Goal: Task Accomplishment & Management: Complete application form

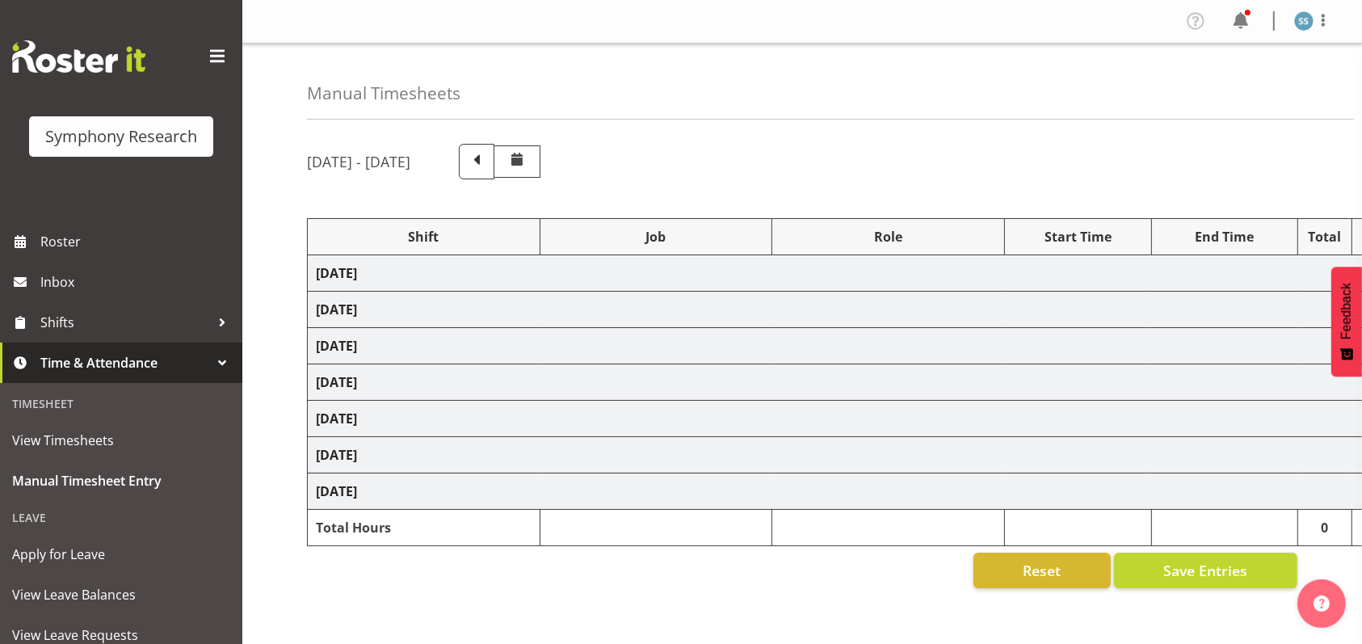
select select "26078"
select select "10732"
select select "47"
select select "26078"
select select "10732"
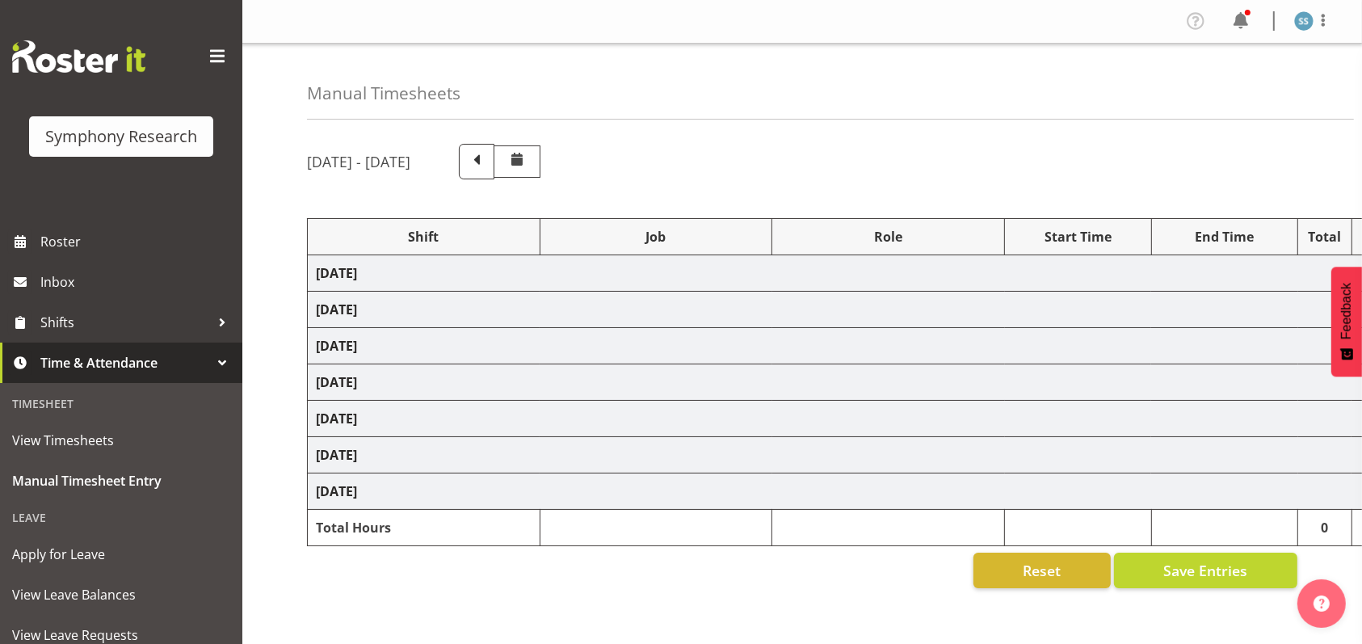
select select "47"
select select "26078"
select select "10732"
select select "47"
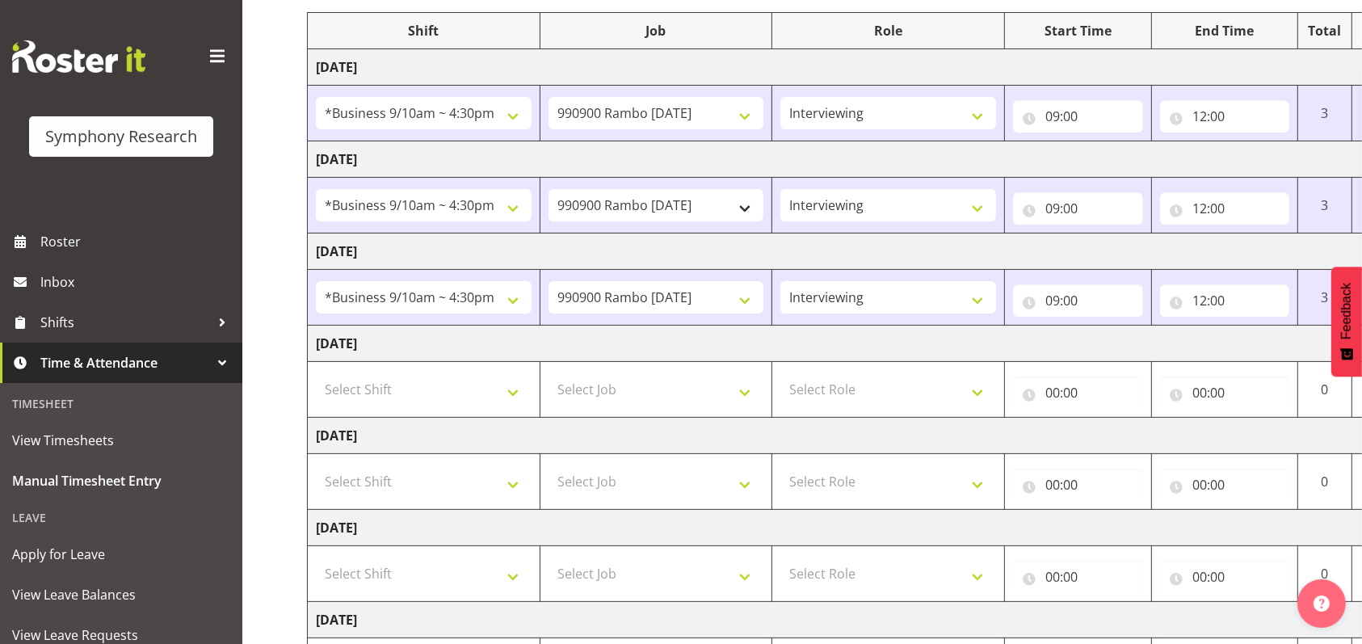
scroll to position [215, 0]
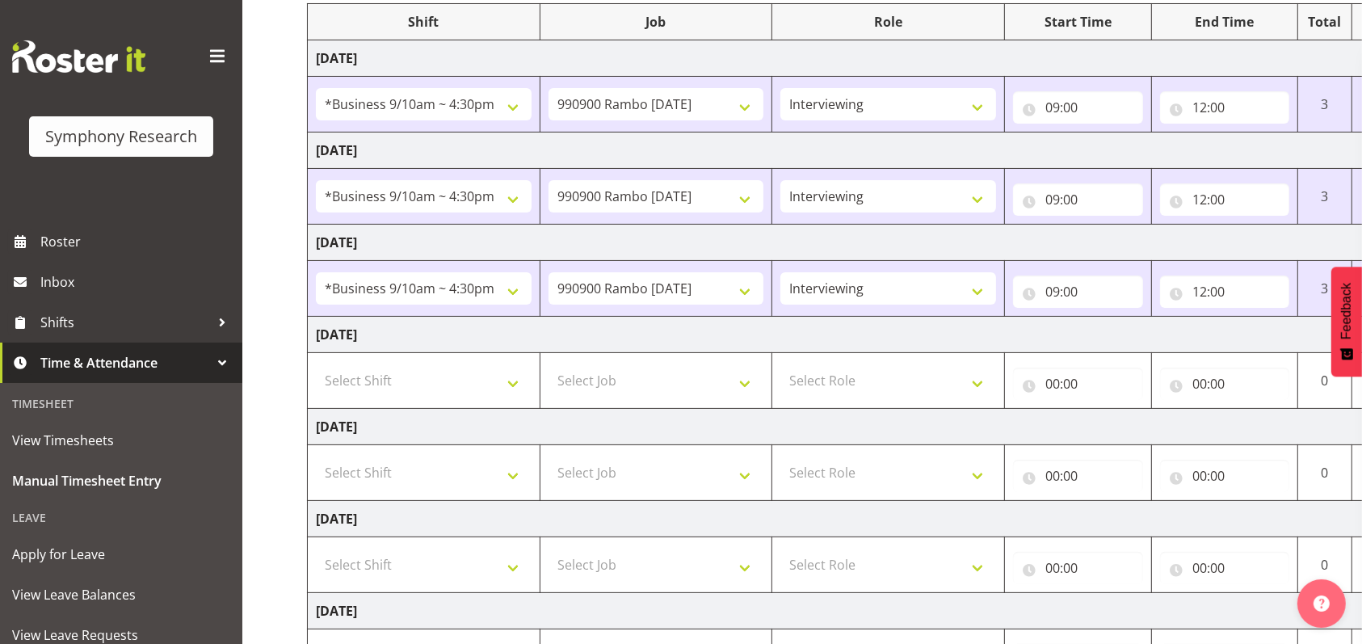
click at [204, 57] on span at bounding box center [217, 57] width 26 height 26
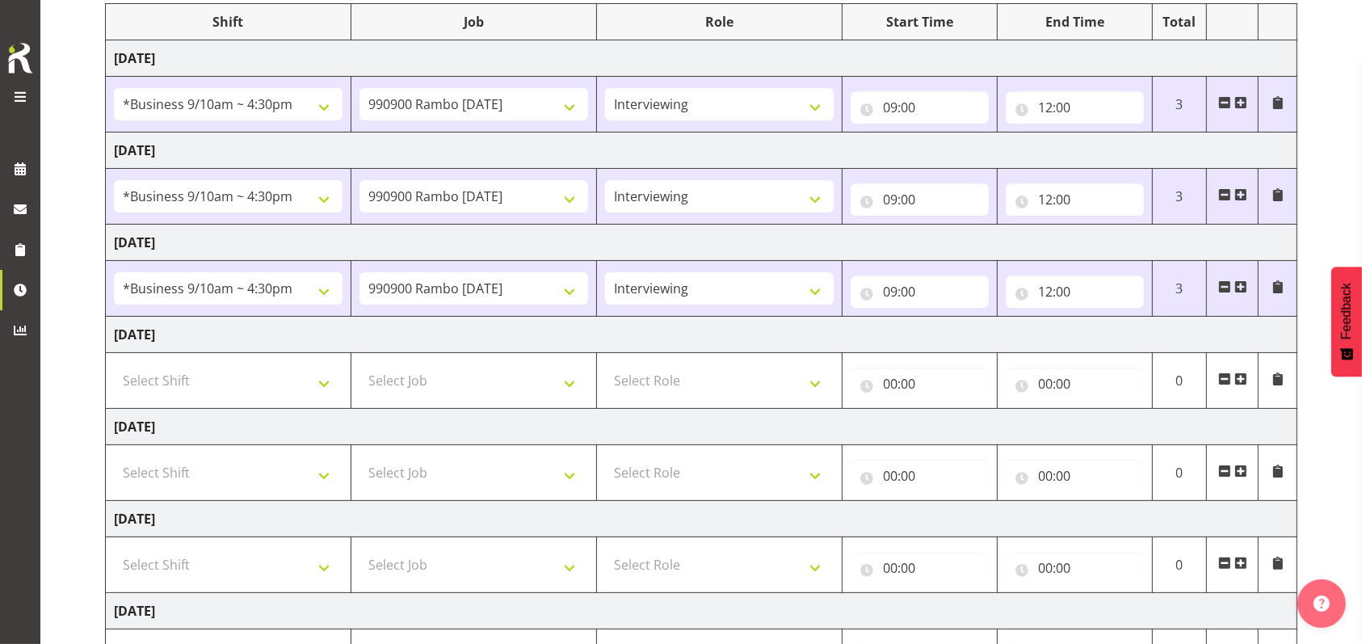
click at [1240, 286] on span at bounding box center [1240, 286] width 13 height 13
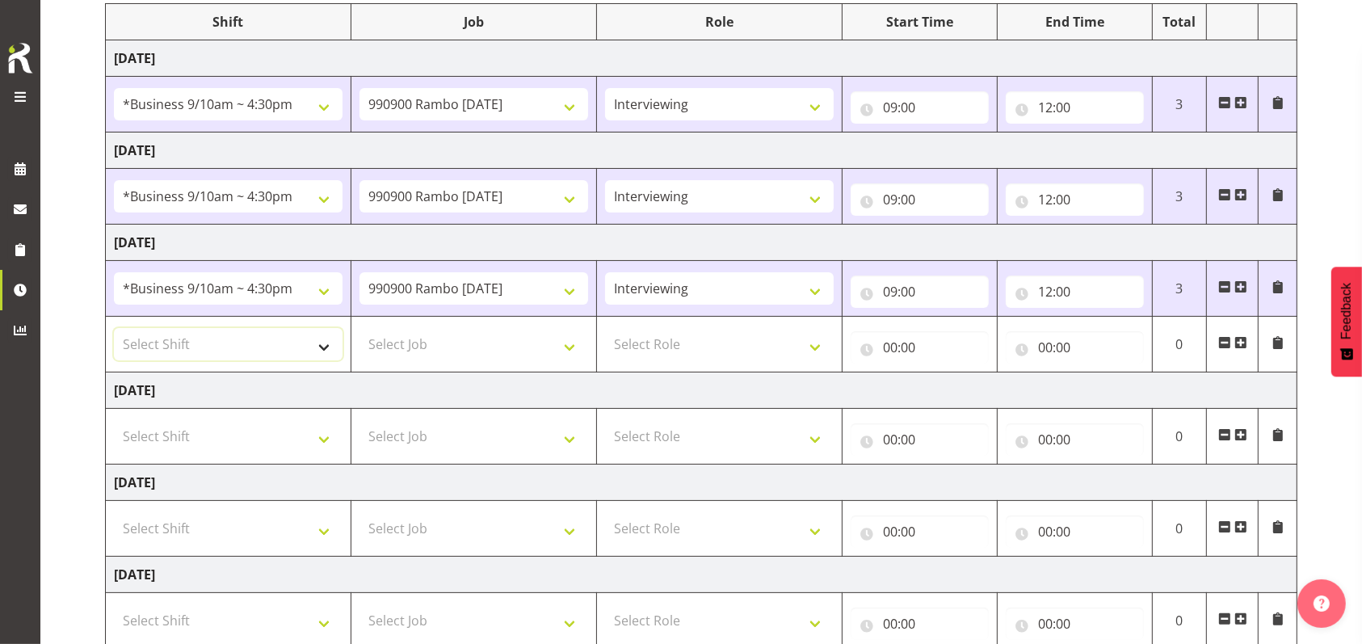
click at [327, 343] on select "Select Shift !!Weekend Residential (Roster IT Shift Label) *Business 9/10am ~ 4…" at bounding box center [228, 344] width 229 height 32
select select "2690"
click at [114, 328] on select "Select Shift !!Weekend Residential (Roster IT Shift Label) *Business 9/10am ~ 4…" at bounding box center [228, 344] width 229 height 32
click at [573, 342] on select "Select Job 550060 IF Admin 553492 World Poll Aus Wave 2 Main 2025 553493 World …" at bounding box center [473, 344] width 229 height 32
select select "10732"
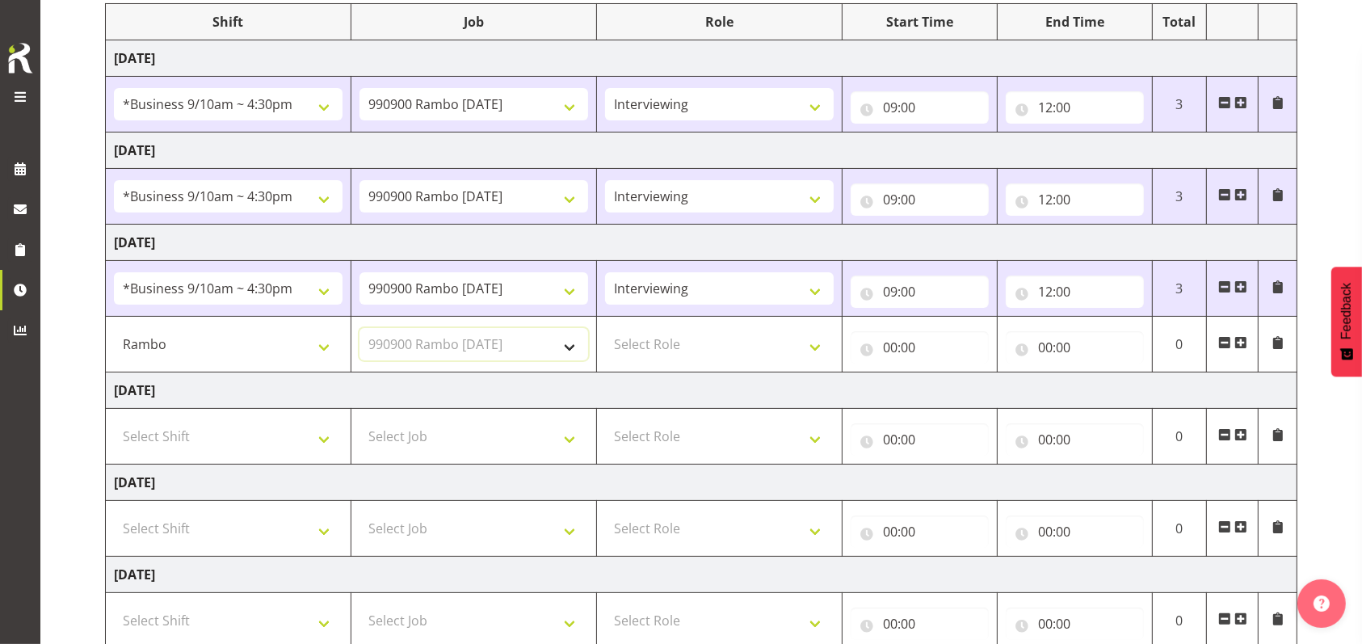
click at [359, 328] on select "Select Job 550060 IF Admin 553492 World Poll Aus Wave 2 Main 2025 553493 World …" at bounding box center [473, 344] width 229 height 32
click at [816, 340] on select "Select Role Briefing Interviewing" at bounding box center [719, 344] width 229 height 32
select select "47"
click at [605, 328] on select "Select Role Briefing Interviewing" at bounding box center [719, 344] width 229 height 32
click at [885, 341] on input "00:00" at bounding box center [919, 347] width 138 height 32
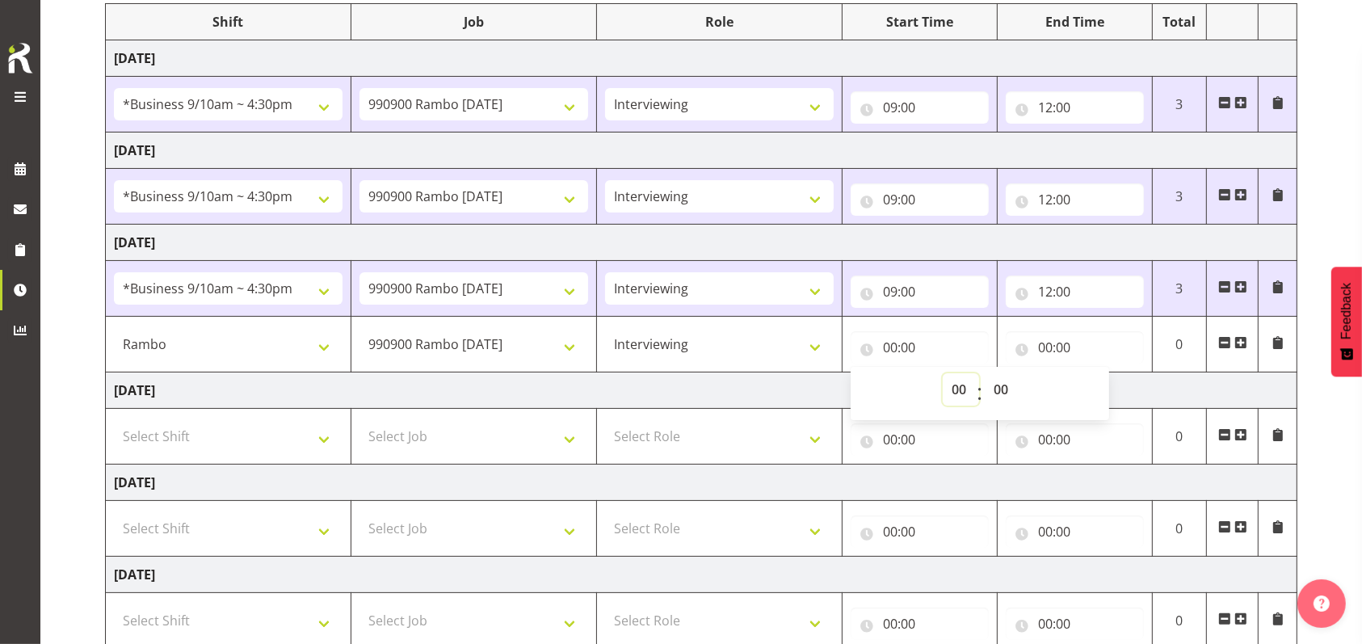
click at [959, 384] on select "00 01 02 03 04 05 06 07 08 09 10 11 12 13 14 15 16 17 18 19 20 21 22 23" at bounding box center [960, 389] width 36 height 32
select select "17"
click at [942, 373] on select "00 01 02 03 04 05 06 07 08 09 10 11 12 13 14 15 16 17 18 19 20 21 22 23" at bounding box center [960, 389] width 36 height 32
type input "17:00"
click at [1045, 342] on input "00:00" at bounding box center [1074, 347] width 138 height 32
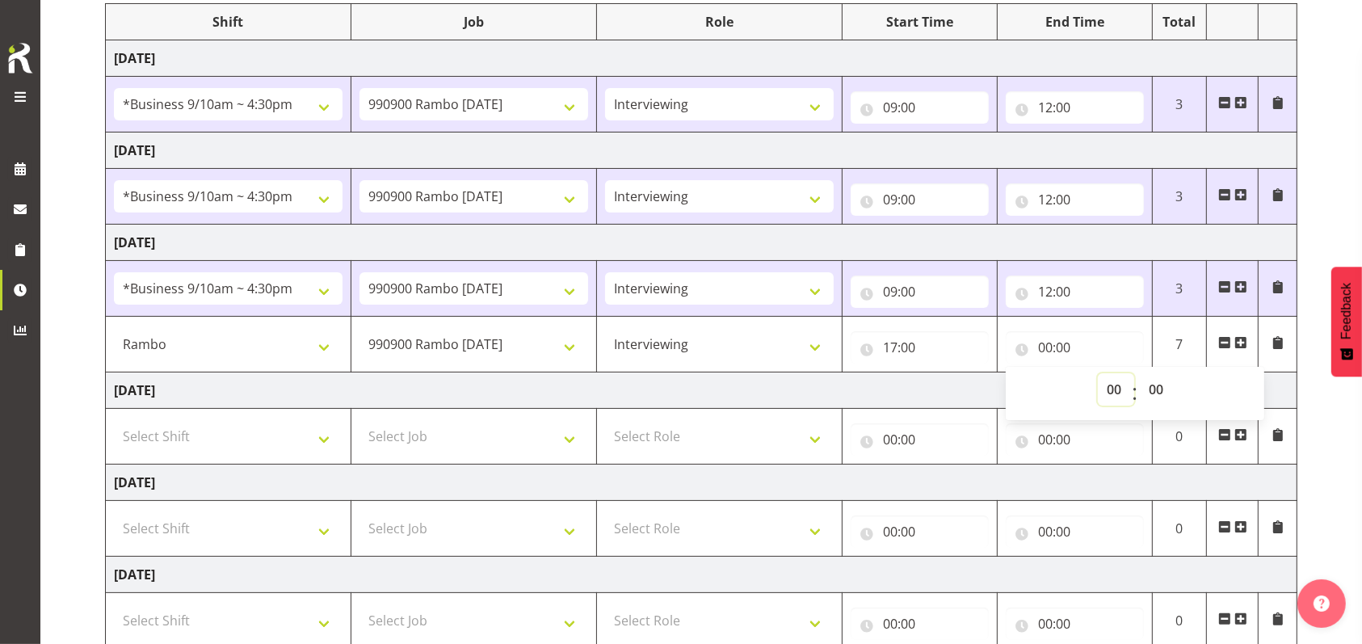
click at [1118, 385] on select "00 01 02 03 04 05 06 07 08 09 10 11 12 13 14 15 16 17 18 19 20 21 22 23" at bounding box center [1116, 389] width 36 height 32
select select "19"
click at [1098, 373] on select "00 01 02 03 04 05 06 07 08 09 10 11 12 13 14 15 16 17 18 19 20 21 22 23" at bounding box center [1116, 389] width 36 height 32
type input "19:00"
click at [1241, 339] on span at bounding box center [1240, 342] width 13 height 13
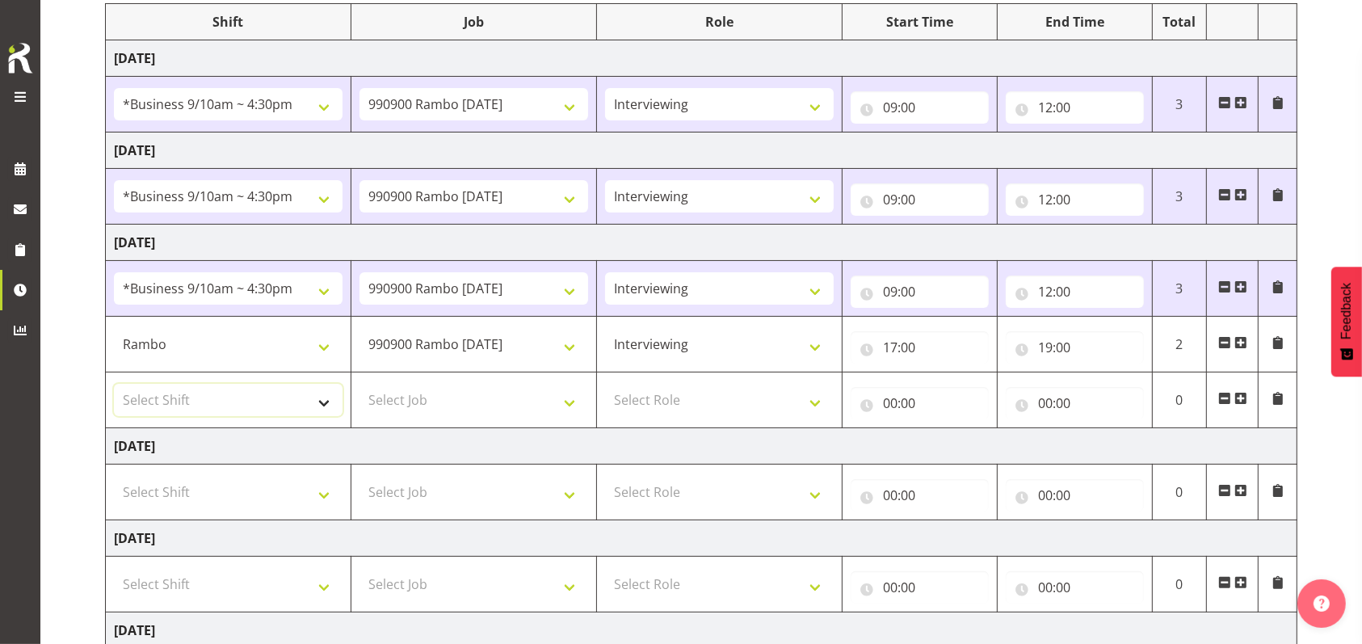
click at [325, 399] on select "Select Shift !!Weekend Residential (Roster IT Shift Label) *Business 9/10am ~ 4…" at bounding box center [228, 400] width 229 height 32
select select "56692"
click at [114, 384] on select "Select Shift !!Weekend Residential (Roster IT Shift Label) *Business 9/10am ~ 4…" at bounding box center [228, 400] width 229 height 32
click at [328, 394] on select "!!Weekend Residential (Roster IT Shift Label) *Business 9/10am ~ 4:30pm *Busine…" at bounding box center [228, 400] width 229 height 32
click at [569, 397] on select "Select Job 550060 IF Admin 553492 World Poll Aus Wave 2 Main 2025 553493 World …" at bounding box center [473, 400] width 229 height 32
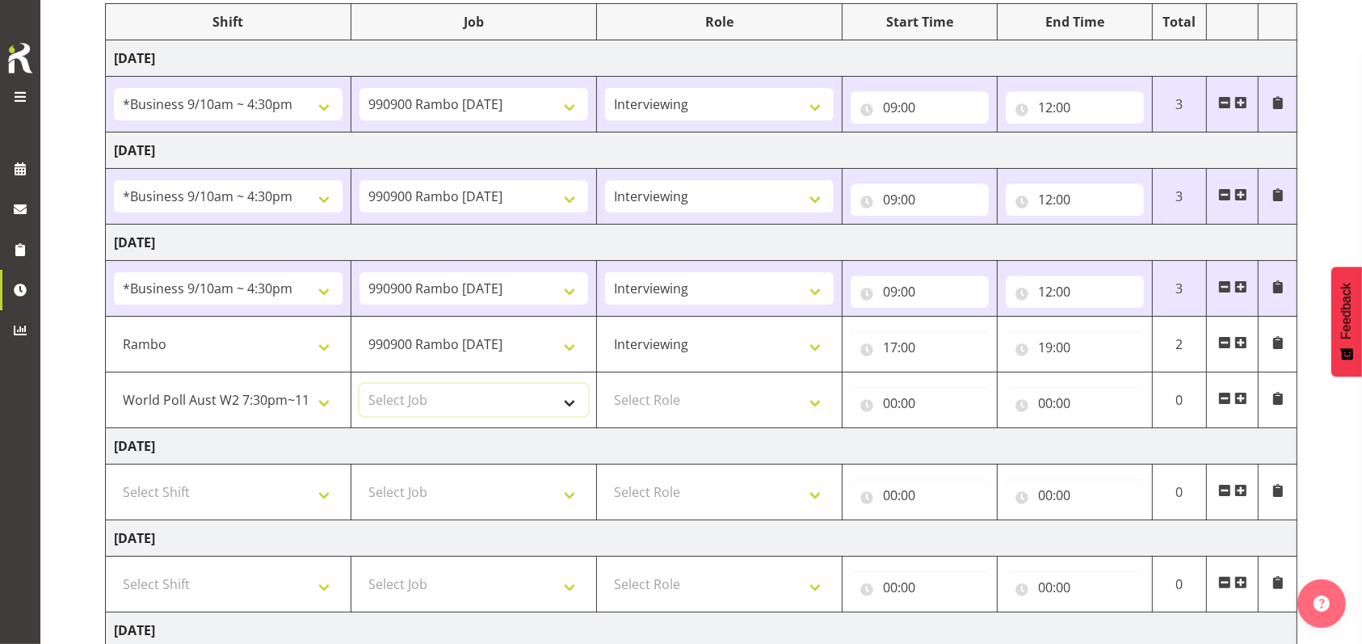
select select "10499"
click at [359, 384] on select "Select Job 550060 IF Admin 553492 World Poll Aus Wave 2 Main 2025 553493 World …" at bounding box center [473, 400] width 229 height 32
click at [821, 401] on select "Select Role Briefing Interviewing" at bounding box center [719, 400] width 229 height 32
select select "47"
click at [605, 384] on select "Select Role Briefing Interviewing" at bounding box center [719, 400] width 229 height 32
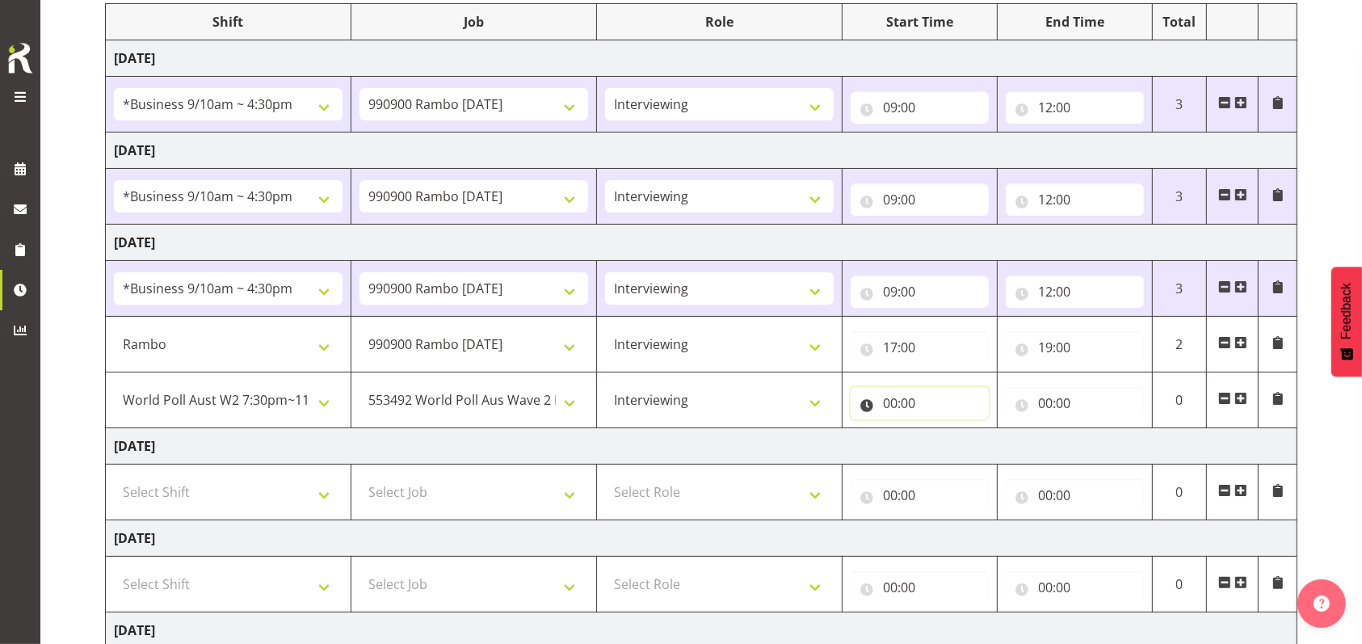
click at [887, 401] on input "00:00" at bounding box center [919, 403] width 138 height 32
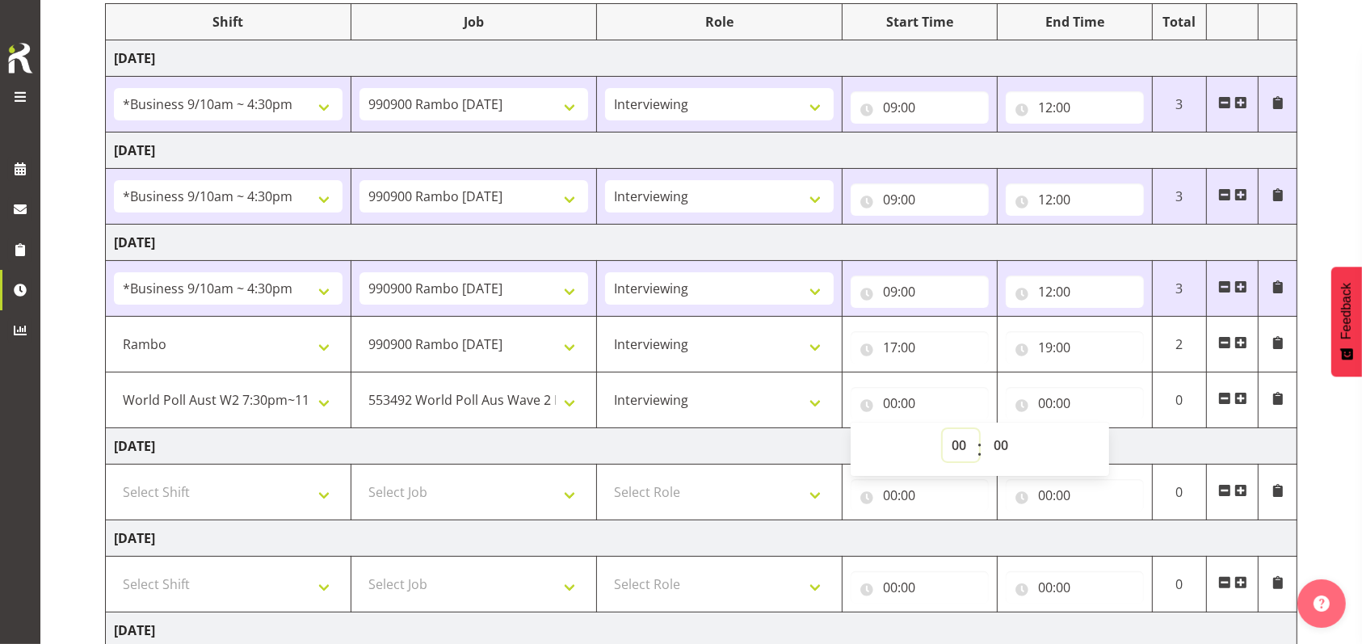
click at [961, 443] on select "00 01 02 03 04 05 06 07 08 09 10 11 12 13 14 15 16 17 18 19 20 21 22 23" at bounding box center [960, 445] width 36 height 32
select select "19"
click at [942, 429] on select "00 01 02 03 04 05 06 07 08 09 10 11 12 13 14 15 16 17 18 19 20 21 22 23" at bounding box center [960, 445] width 36 height 32
type input "19:00"
click at [1040, 403] on input "00:00" at bounding box center [1074, 403] width 138 height 32
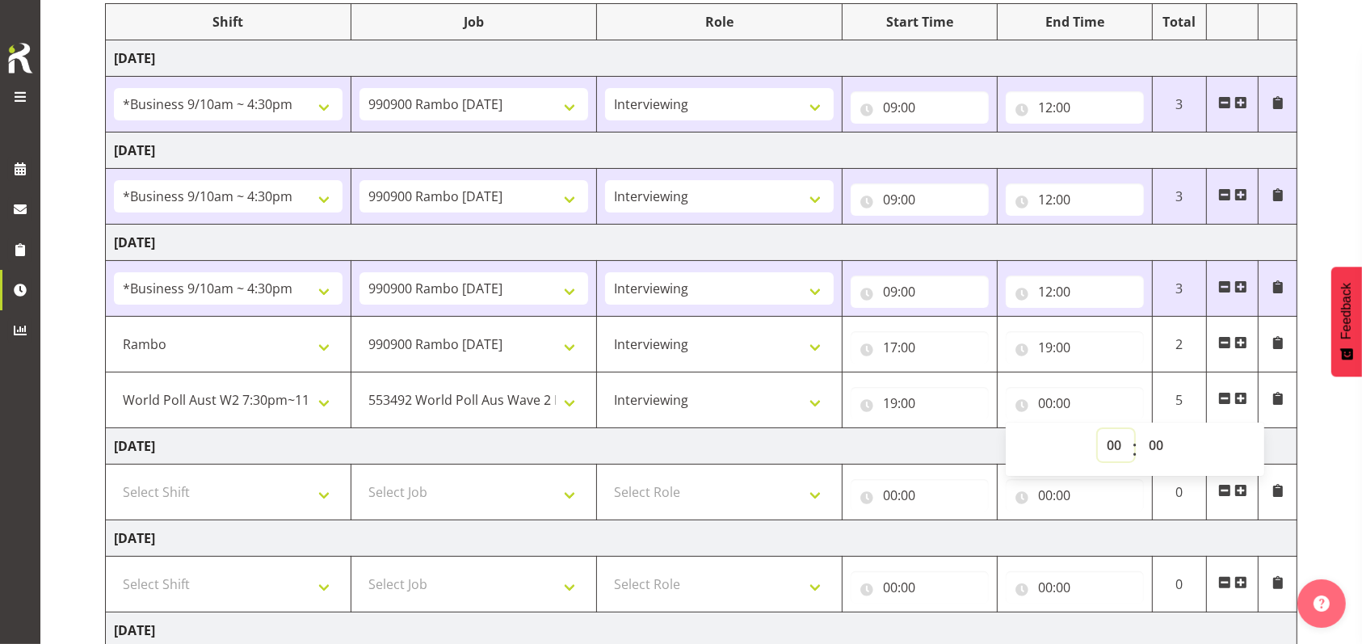
click at [1118, 441] on select "00 01 02 03 04 05 06 07 08 09 10 11 12 13 14 15 16 17 18 19 20 21 22 23" at bounding box center [1116, 445] width 36 height 32
select select "23"
click at [1098, 429] on select "00 01 02 03 04 05 06 07 08 09 10 11 12 13 14 15 16 17 18 19 20 21 22 23" at bounding box center [1116, 445] width 36 height 32
type input "23:00"
click at [1243, 194] on span at bounding box center [1240, 194] width 13 height 13
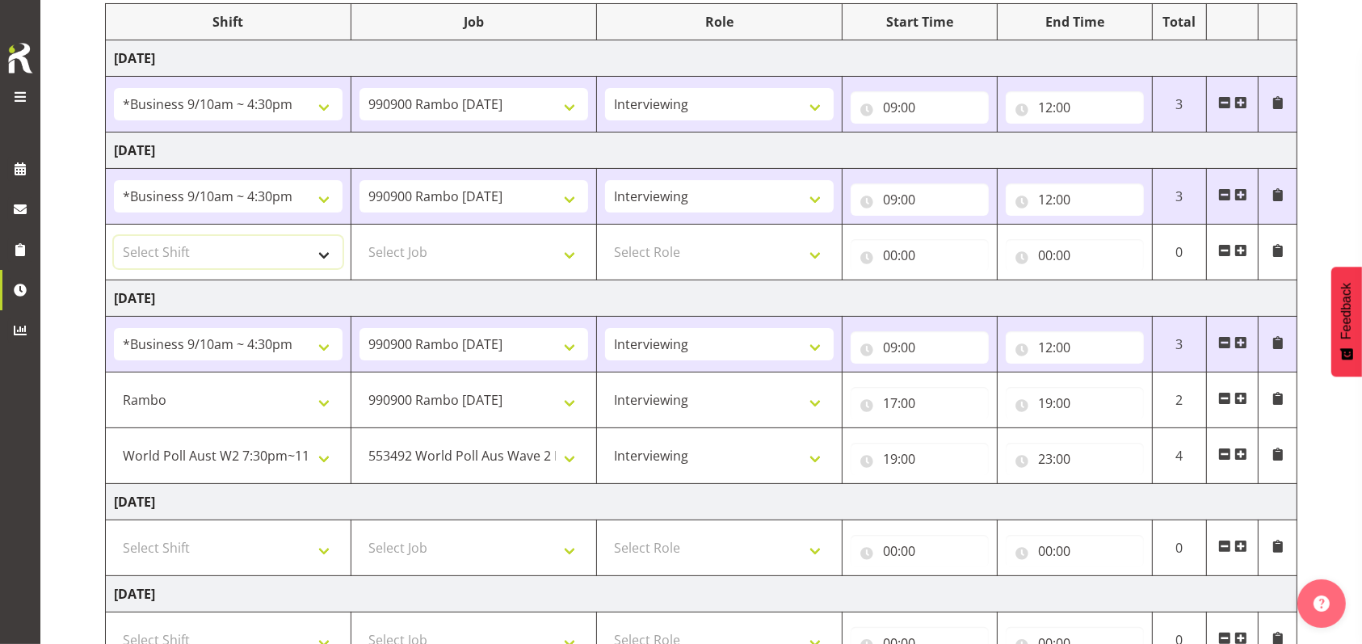
click at [329, 250] on select "Select Shift !!Weekend Residential (Roster IT Shift Label) *Business 9/10am ~ 4…" at bounding box center [228, 252] width 229 height 32
select select "2690"
click at [114, 236] on select "Select Shift !!Weekend Residential (Roster IT Shift Label) *Business 9/10am ~ 4…" at bounding box center [228, 252] width 229 height 32
click at [569, 254] on select "Select Job 550060 IF Admin 553492 World Poll Aus Wave 2 Main 2025 553493 World …" at bounding box center [473, 252] width 229 height 32
select select "10732"
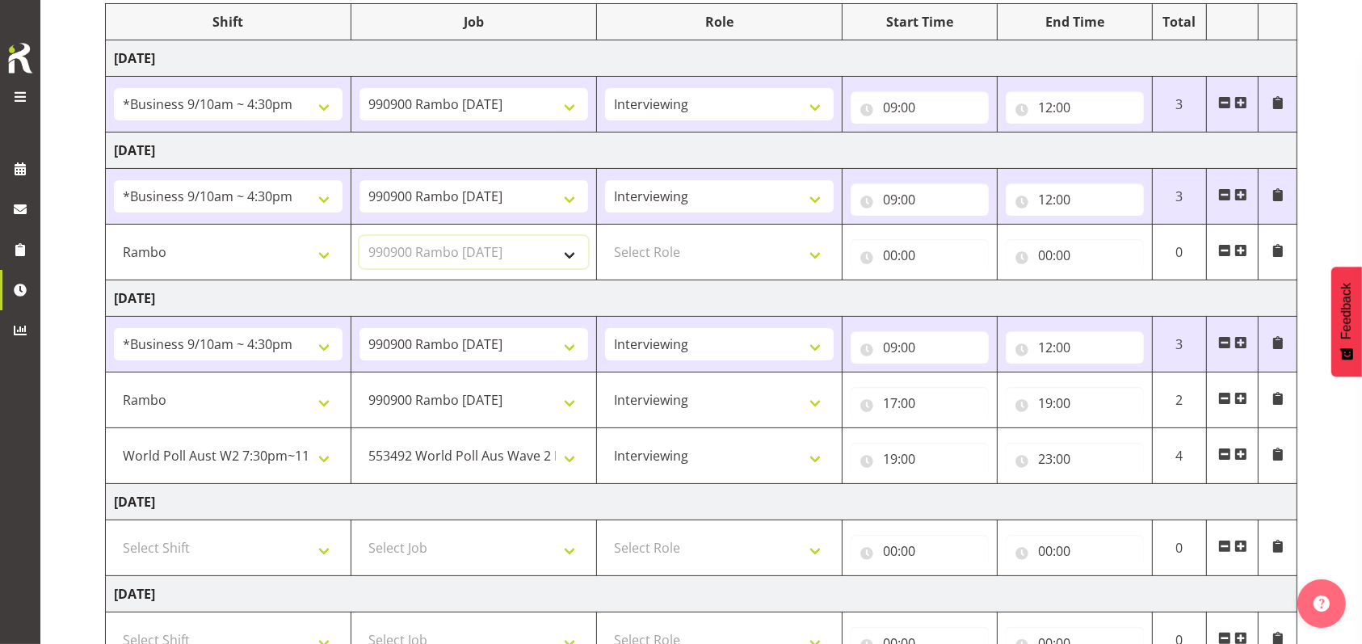
click at [359, 236] on select "Select Job 550060 IF Admin 553492 World Poll Aus Wave 2 Main 2025 553493 World …" at bounding box center [473, 252] width 229 height 32
click at [816, 250] on select "Select Role Briefing Interviewing" at bounding box center [719, 252] width 229 height 32
select select "47"
click at [605, 236] on select "Select Role Briefing Interviewing" at bounding box center [719, 252] width 229 height 32
click at [889, 251] on input "00:00" at bounding box center [919, 255] width 138 height 32
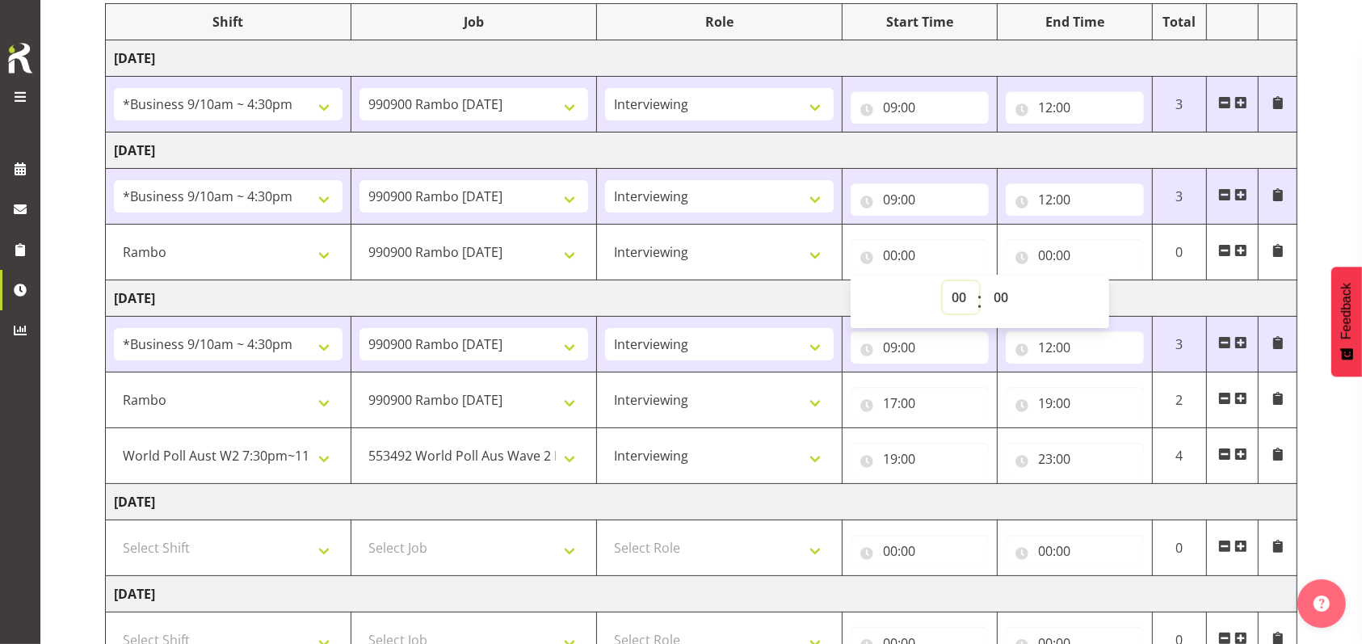
click at [957, 294] on select "00 01 02 03 04 05 06 07 08 09 10 11 12 13 14 15 16 17 18 19 20 21 22 23" at bounding box center [960, 297] width 36 height 32
select select "17"
click at [942, 281] on select "00 01 02 03 04 05 06 07 08 09 10 11 12 13 14 15 16 17 18 19 20 21 22 23" at bounding box center [960, 297] width 36 height 32
type input "17:00"
click at [1040, 254] on input "00:00" at bounding box center [1074, 255] width 138 height 32
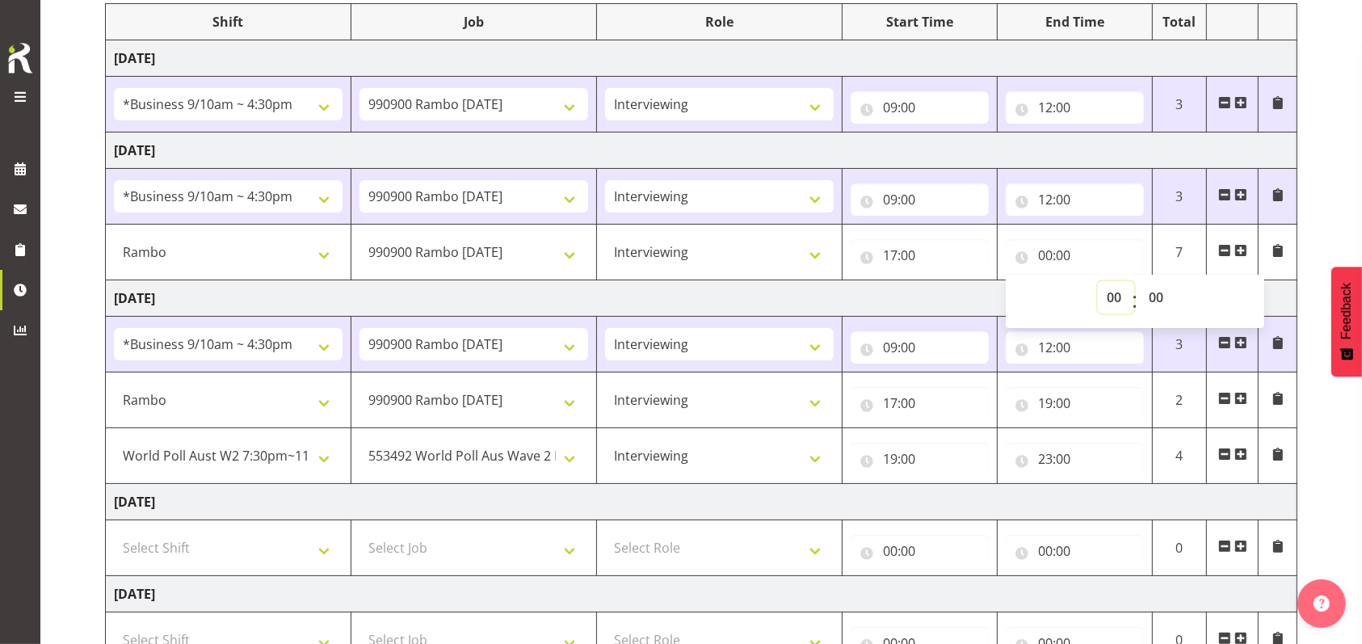
click at [1116, 299] on select "00 01 02 03 04 05 06 07 08 09 10 11 12 13 14 15 16 17 18 19 20 21 22 23" at bounding box center [1116, 297] width 36 height 32
select select "21"
click at [1098, 281] on select "00 01 02 03 04 05 06 07 08 09 10 11 12 13 14 15 16 17 18 19 20 21 22 23" at bounding box center [1116, 297] width 36 height 32
type input "21:00"
click at [1239, 246] on span at bounding box center [1240, 250] width 13 height 13
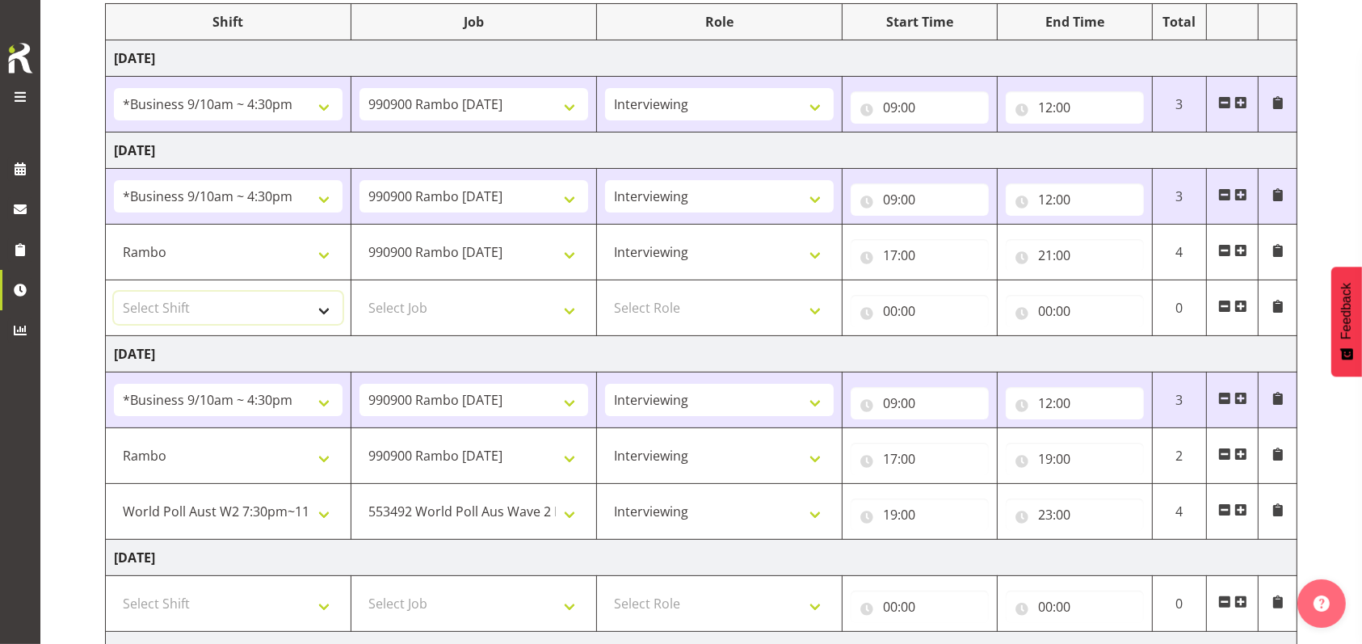
click at [321, 304] on select "Select Shift !!Weekend Residential (Roster IT Shift Label) *Business 9/10am ~ 4…" at bounding box center [228, 308] width 229 height 32
select select "56692"
click at [114, 292] on select "Select Shift !!Weekend Residential (Roster IT Shift Label) *Business 9/10am ~ 4…" at bounding box center [228, 308] width 229 height 32
click at [573, 304] on select "Select Job 550060 IF Admin 553492 World Poll Aus Wave 2 Main 2025 553493 World …" at bounding box center [473, 308] width 229 height 32
select select "10499"
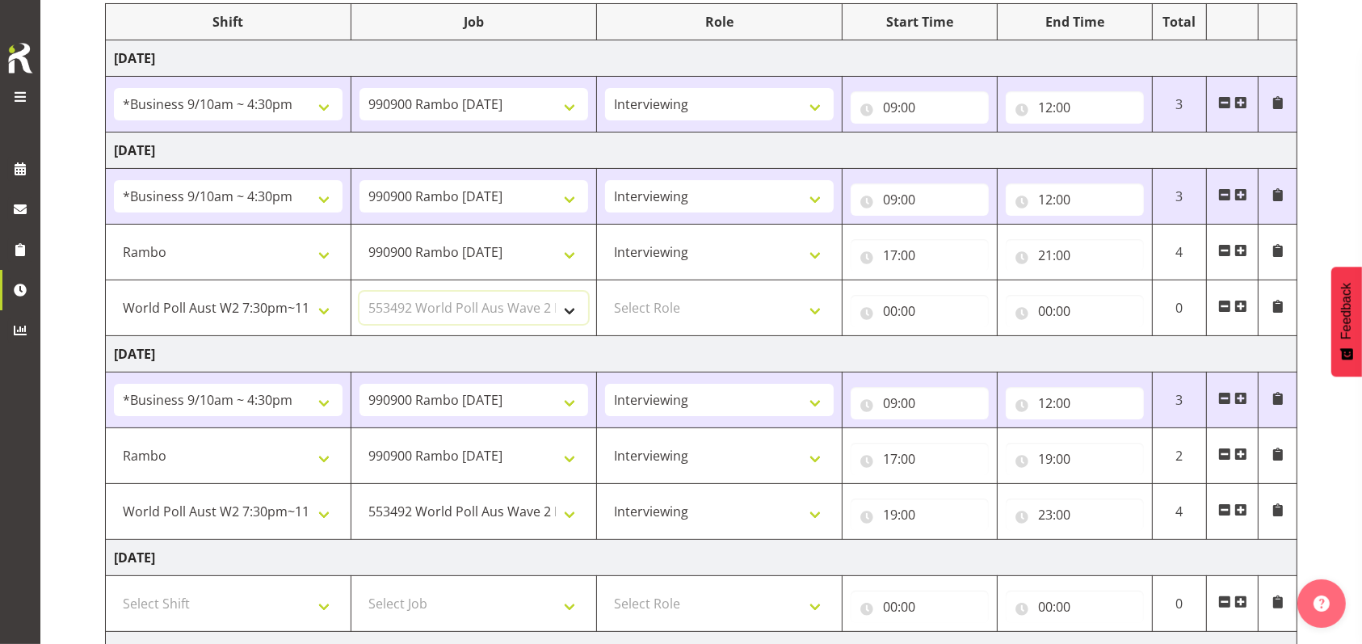
click at [359, 292] on select "Select Job 550060 IF Admin 553492 World Poll Aus Wave 2 Main 2025 553493 World …" at bounding box center [473, 308] width 229 height 32
click at [814, 303] on select "Select Role Briefing Interviewing" at bounding box center [719, 308] width 229 height 32
select select "47"
click at [605, 292] on select "Select Role Briefing Interviewing" at bounding box center [719, 308] width 229 height 32
click at [888, 306] on input "00:00" at bounding box center [919, 311] width 138 height 32
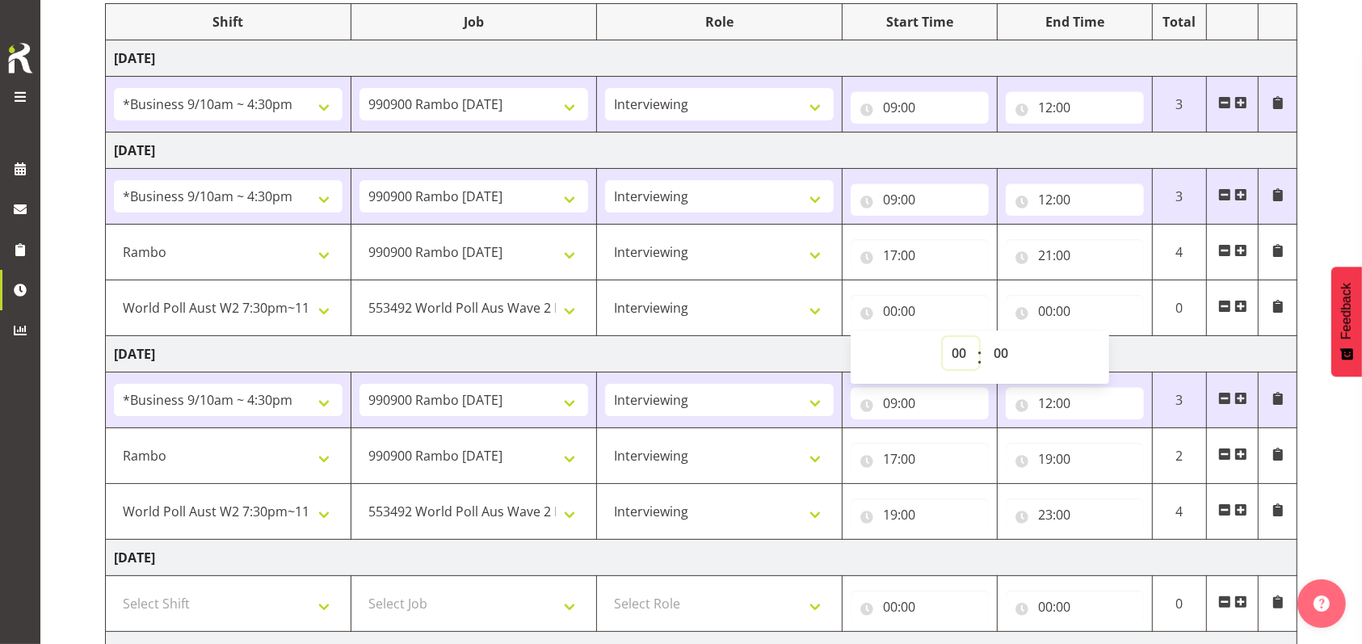
click at [959, 348] on select "00 01 02 03 04 05 06 07 08 09 10 11 12 13 14 15 16 17 18 19 20 21 22 23" at bounding box center [960, 353] width 36 height 32
select select "21"
click at [942, 337] on select "00 01 02 03 04 05 06 07 08 09 10 11 12 13 14 15 16 17 18 19 20 21 22 23" at bounding box center [960, 353] width 36 height 32
type input "21:00"
click at [1047, 306] on input "00:00" at bounding box center [1074, 311] width 138 height 32
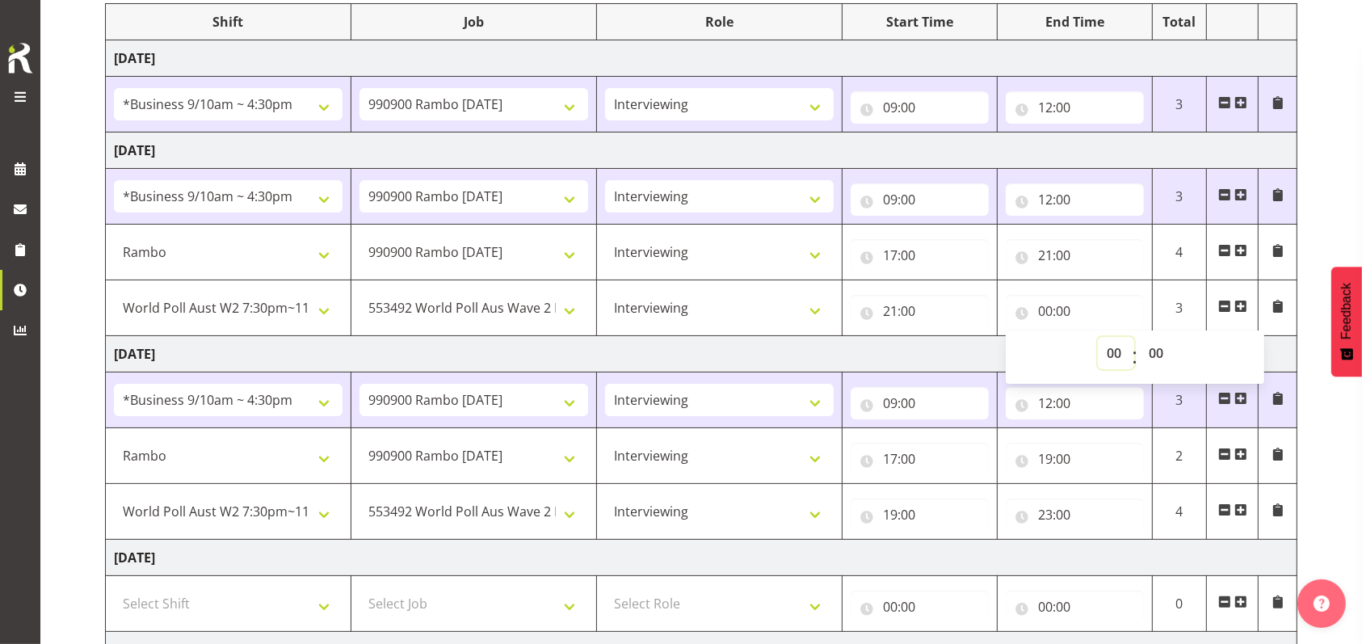
click at [1117, 355] on select "00 01 02 03 04 05 06 07 08 09 10 11 12 13 14 15 16 17 18 19 20 21 22 23" at bounding box center [1116, 353] width 36 height 32
select select "22"
click at [1098, 337] on select "00 01 02 03 04 05 06 07 08 09 10 11 12 13 14 15 16 17 18 19 20 21 22 23" at bounding box center [1116, 353] width 36 height 32
type input "22:00"
click at [1160, 346] on select "00 01 02 03 04 05 06 07 08 09 10 11 12 13 14 15 16 17 18 19 20 21 22 23 24 25 2…" at bounding box center [1158, 353] width 36 height 32
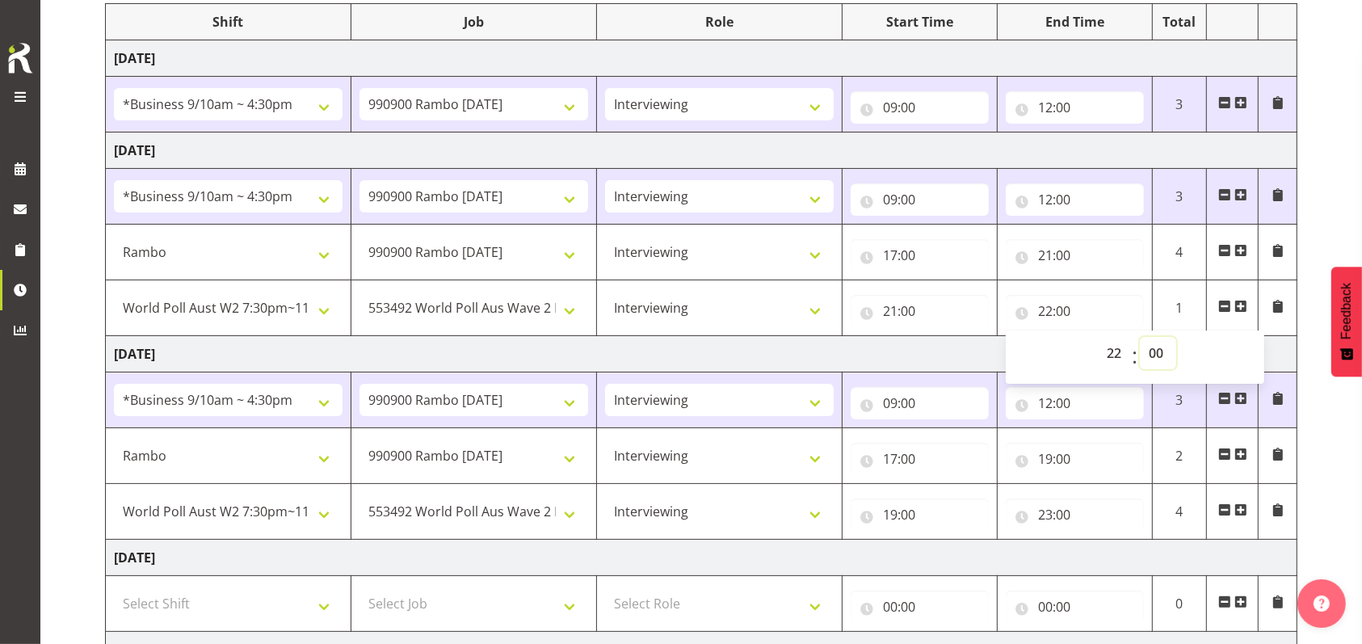
select select "30"
click at [1140, 337] on select "00 01 02 03 04 05 06 07 08 09 10 11 12 13 14 15 16 17 18 19 20 21 22 23 24 25 2…" at bounding box center [1158, 353] width 36 height 32
type input "22:30"
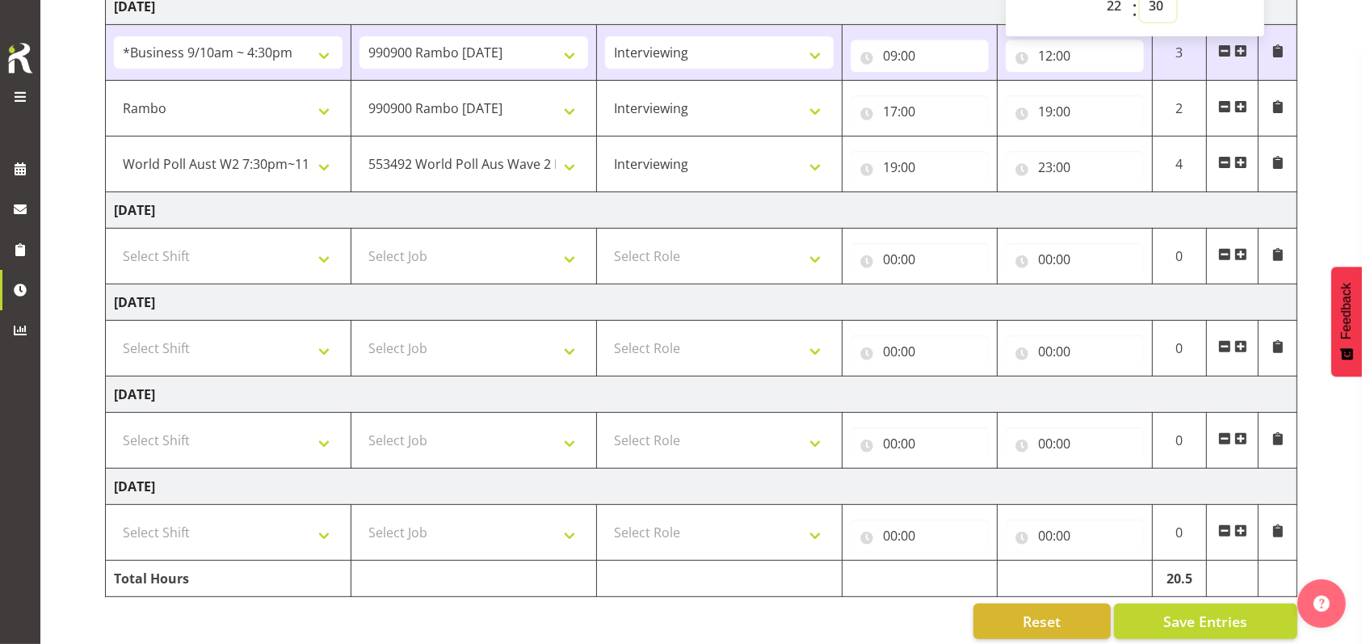
scroll to position [583, 0]
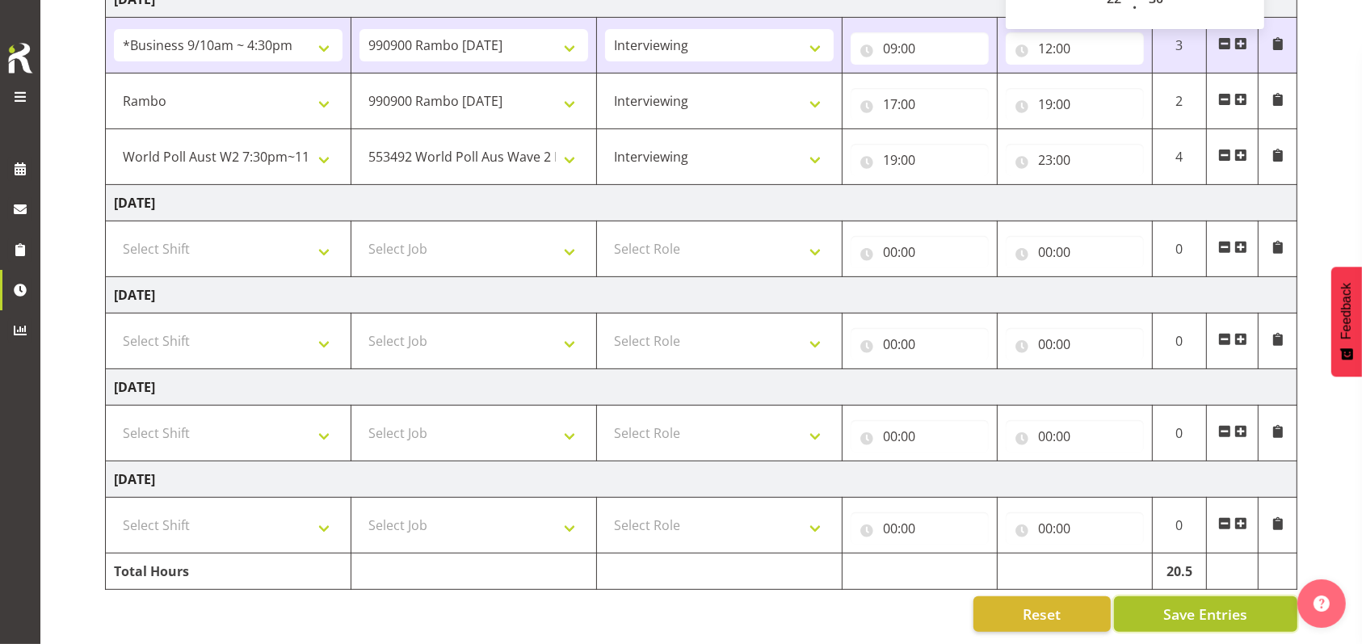
click at [1174, 596] on button "Save Entries" at bounding box center [1205, 614] width 183 height 36
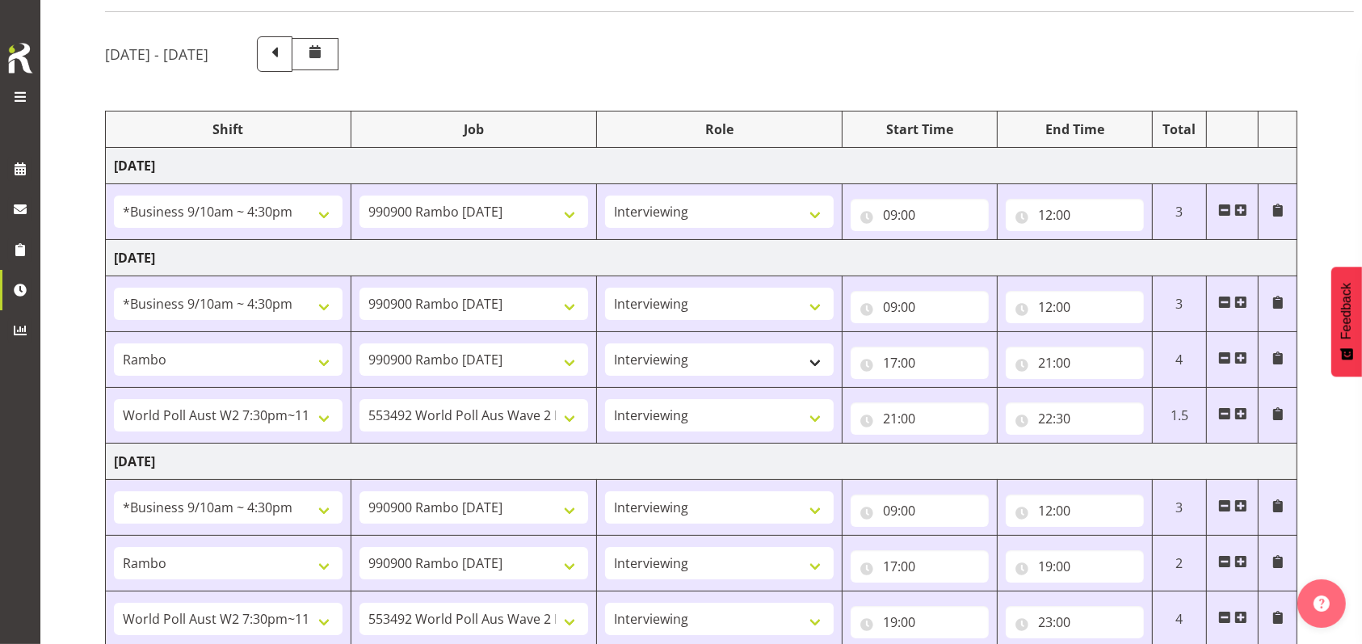
scroll to position [215, 0]
